Goal: Check status: Check status

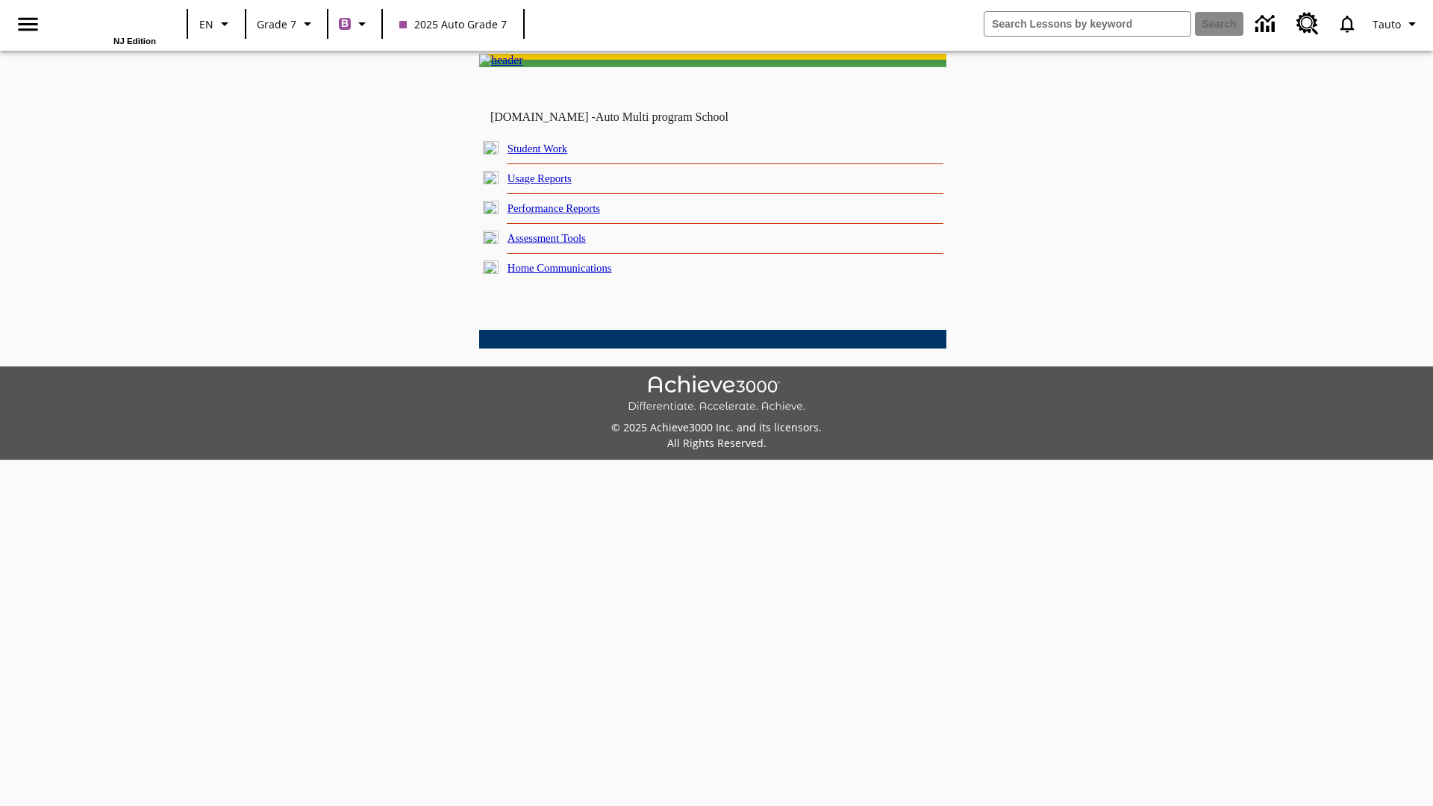
click at [549, 154] on link "Student Work" at bounding box center [537, 149] width 60 height 12
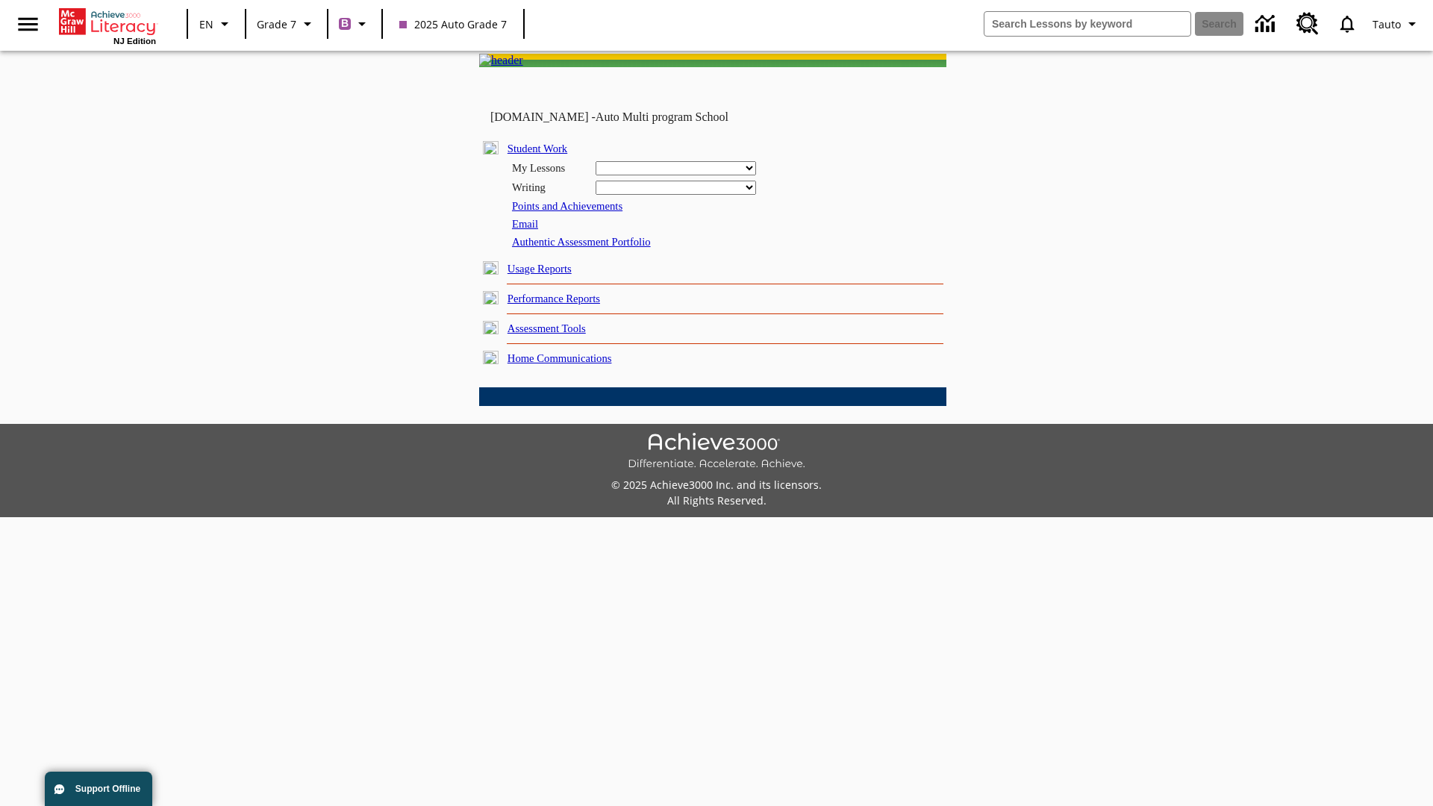
select select "/options/reports/?report_id=24&atype=1&section=2"
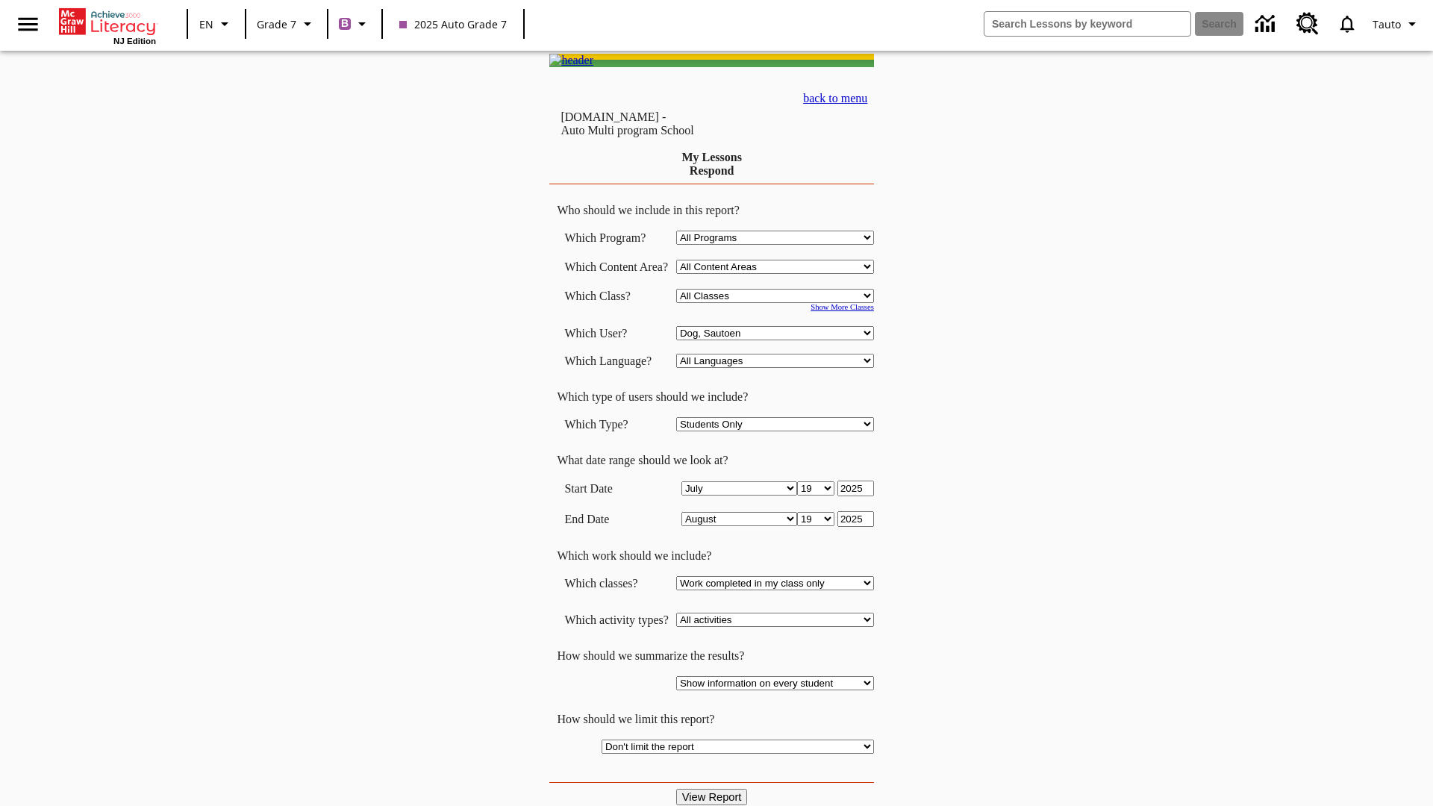
select select "21437138"
select select "4"
type input "2024"
click at [713, 789] on input "View Report" at bounding box center [712, 797] width 72 height 16
